Goal: Find specific page/section: Find specific page/section

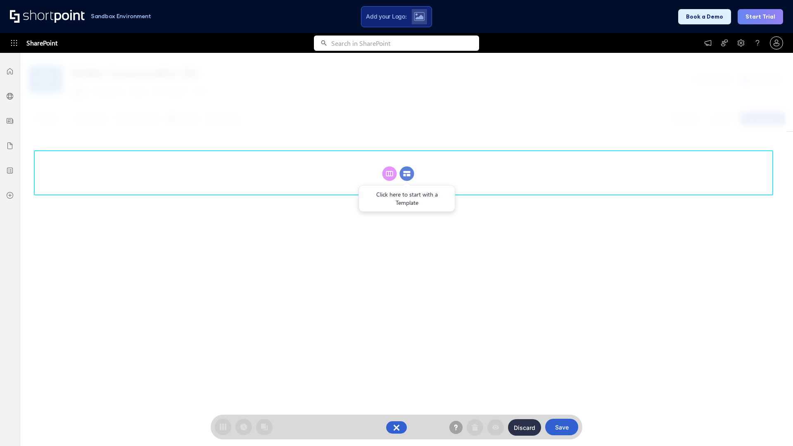
click at [407, 174] on circle at bounding box center [407, 174] width 14 height 14
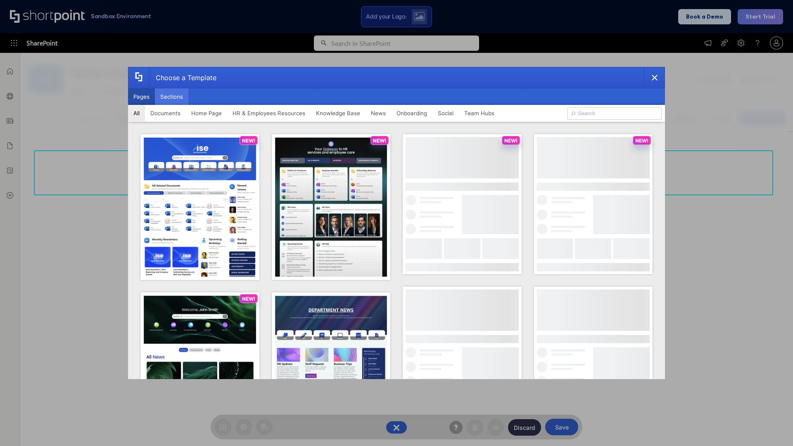
click at [171, 97] on button "Sections" at bounding box center [171, 96] width 33 height 17
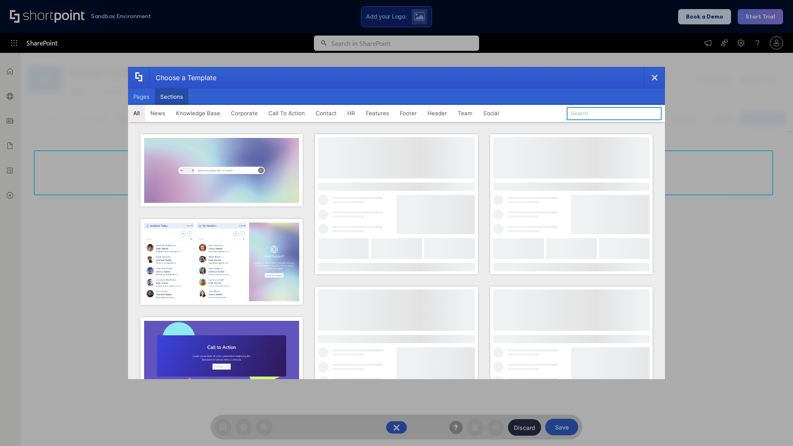
type input "Knowledge Base 2"
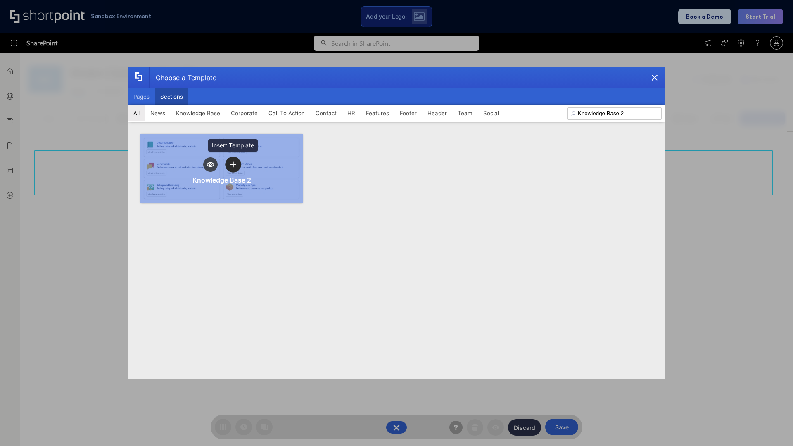
click at [233, 164] on icon "template selector" at bounding box center [233, 165] width 6 height 6
